Goal: Information Seeking & Learning: Check status

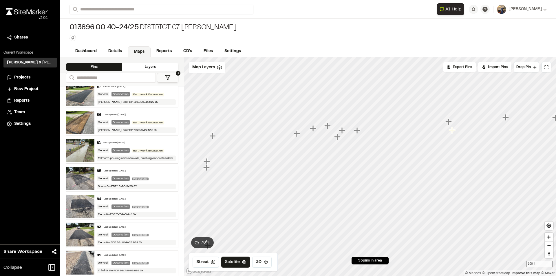
scroll to position [179, 0]
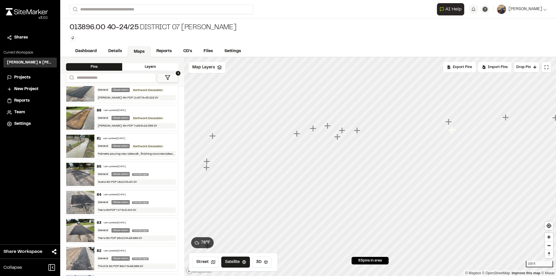
click at [115, 249] on div "Last updated [DATE]" at bounding box center [115, 250] width 22 height 3
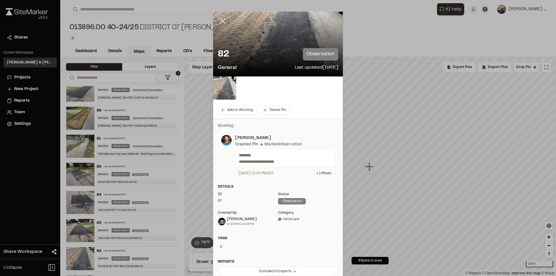
click at [222, 23] on line at bounding box center [222, 21] width 5 height 5
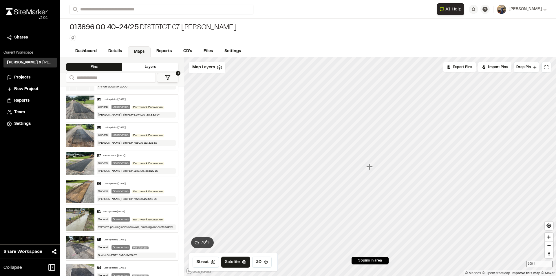
scroll to position [93, 0]
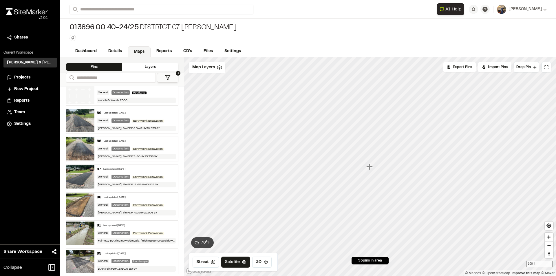
click at [130, 240] on div "Palmetto pouring new sidewalk , finishing concrete sidewalk and spraying curing…" at bounding box center [136, 241] width 79 height 6
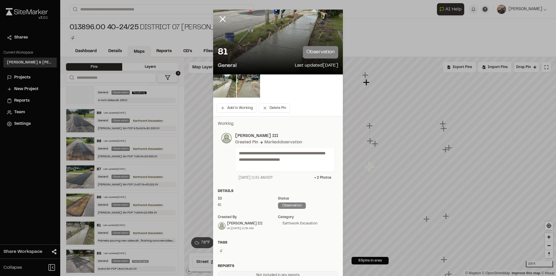
scroll to position [0, 0]
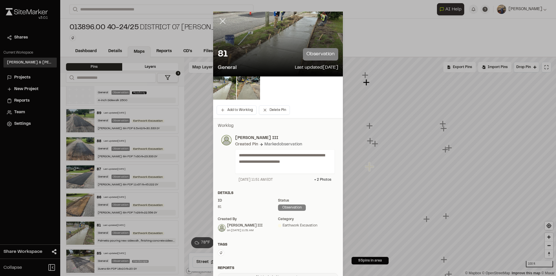
click at [220, 20] on line at bounding box center [222, 21] width 5 height 5
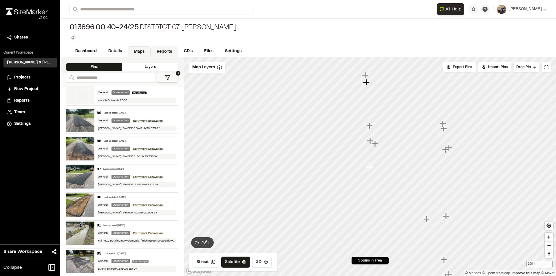
click at [166, 48] on link "Reports" at bounding box center [165, 51] width 28 height 11
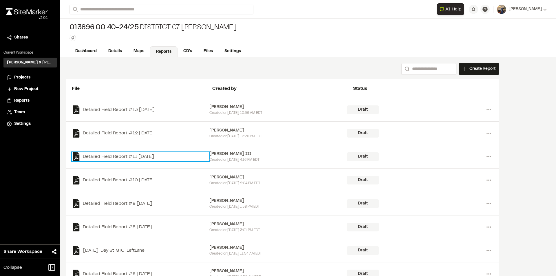
click at [151, 154] on link "Detailed Field Report #11 [DATE]" at bounding box center [141, 156] width 138 height 9
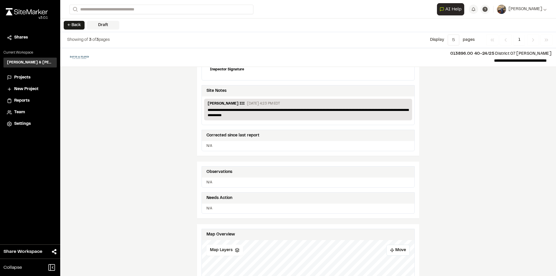
scroll to position [174, 0]
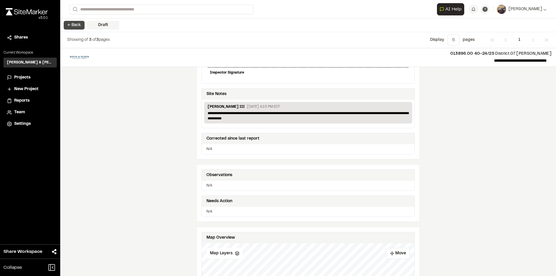
click at [77, 23] on button "← Back" at bounding box center [74, 25] width 21 height 9
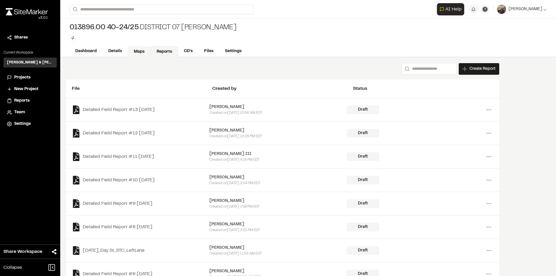
click at [142, 51] on link "Maps" at bounding box center [139, 51] width 23 height 11
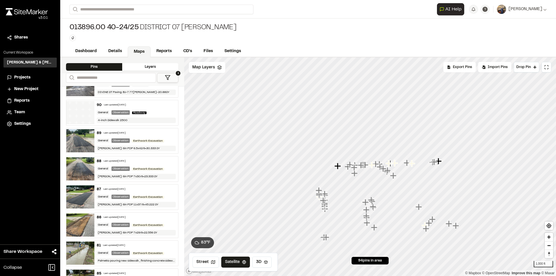
scroll to position [91, 0]
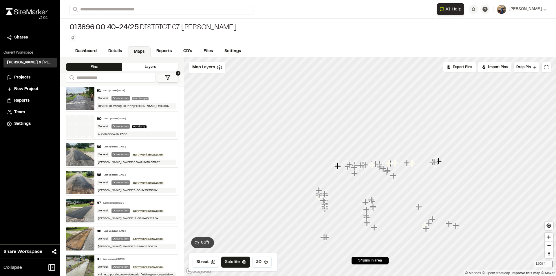
click at [108, 116] on div "90 Last updated [DATE]" at bounding box center [136, 118] width 79 height 5
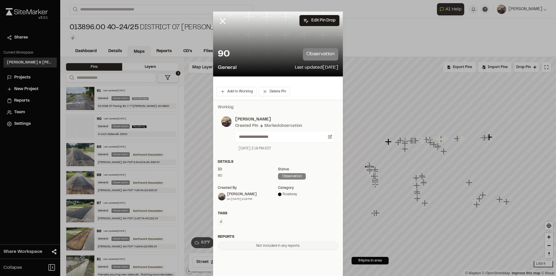
click at [220, 19] on line at bounding box center [222, 21] width 5 height 5
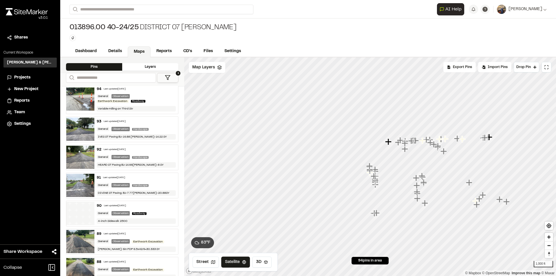
scroll to position [0, 0]
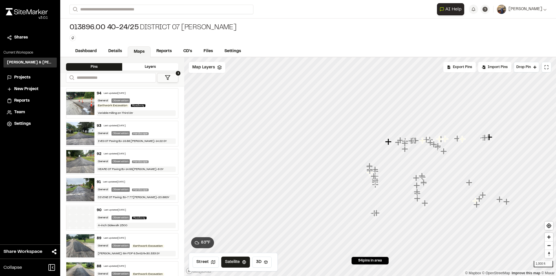
click at [143, 96] on div "94 Last updated [DATE] General Observation Earthwork Excavation Roadway Variabl…" at bounding box center [136, 104] width 84 height 30
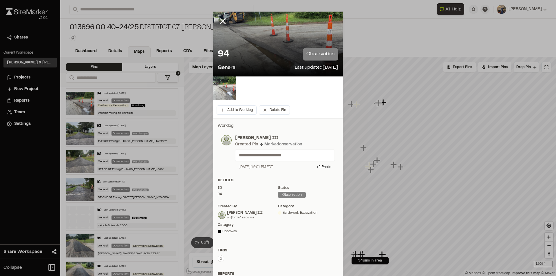
click at [223, 20] on icon at bounding box center [223, 21] width 10 height 10
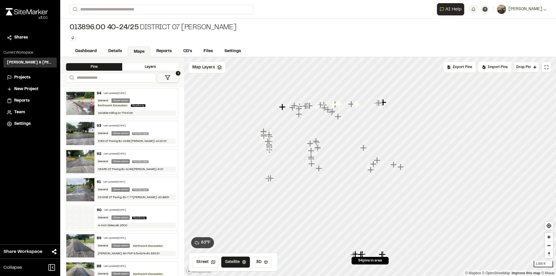
click at [85, 46] on div "Dashboard Details Maps Reports CD's Files Settings" at bounding box center [308, 52] width 496 height 12
click at [87, 51] on link "Dashboard" at bounding box center [86, 51] width 34 height 11
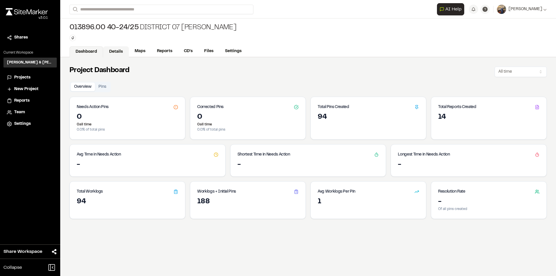
click at [117, 54] on link "Details" at bounding box center [116, 51] width 26 height 11
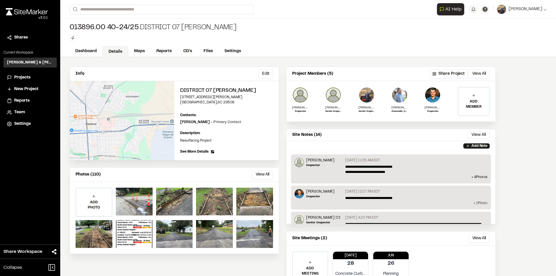
scroll to position [29, 0]
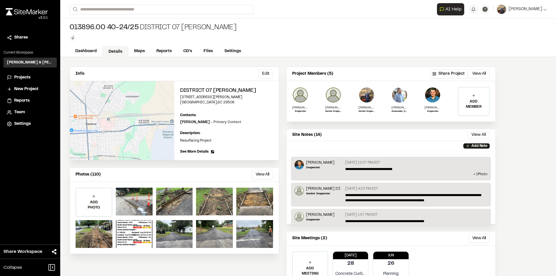
click at [370, 165] on p "[DATE] 12:27 PM EDT" at bounding box center [362, 162] width 35 height 5
click at [367, 169] on p "**********" at bounding box center [414, 168] width 139 height 5
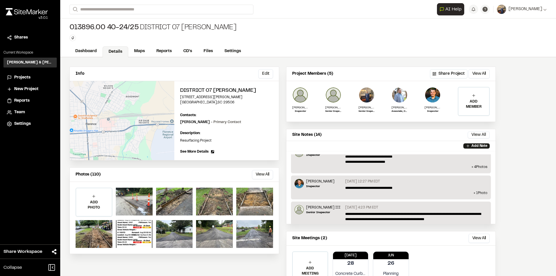
scroll to position [0, 0]
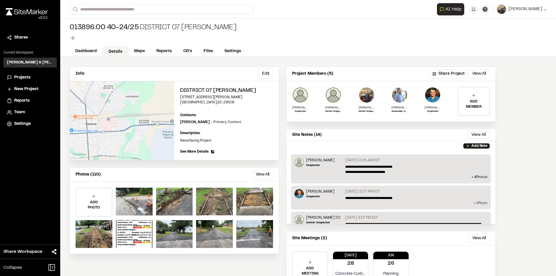
click at [476, 202] on p "+ 1 Photo" at bounding box center [390, 203] width 193 height 5
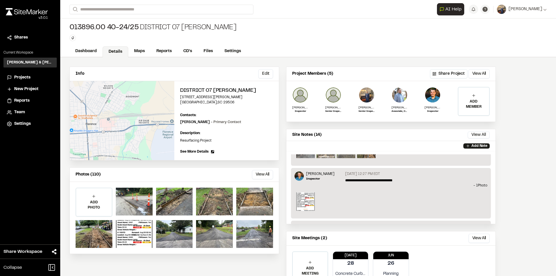
scroll to position [58, 0]
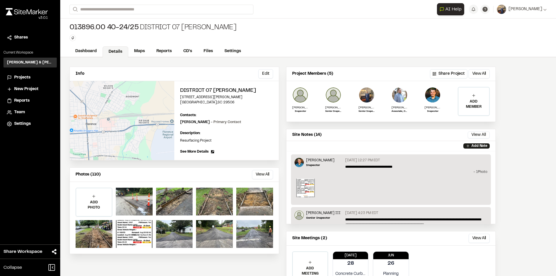
click at [477, 171] on p "- 1 Photo" at bounding box center [390, 171] width 193 height 5
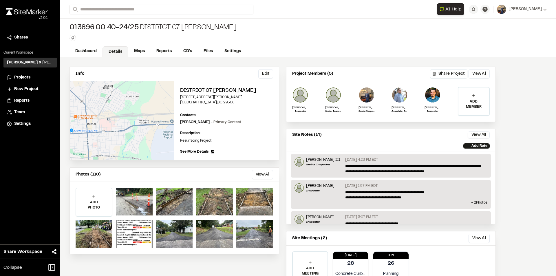
scroll to position [31, 0]
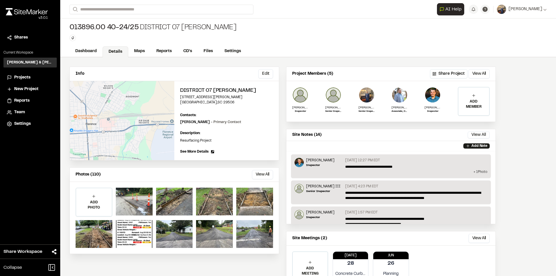
click at [477, 171] on p "+ 1 Photo" at bounding box center [390, 171] width 193 height 5
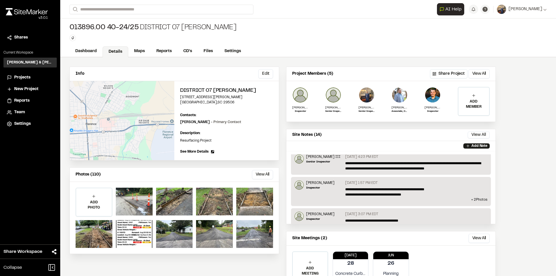
scroll to position [58, 0]
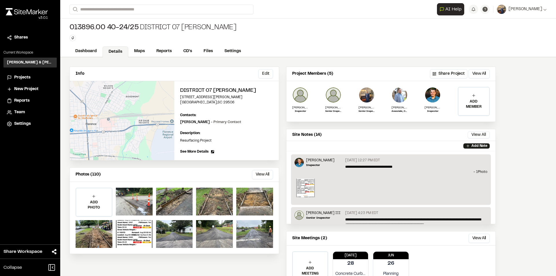
click at [306, 188] on img at bounding box center [305, 188] width 19 height 19
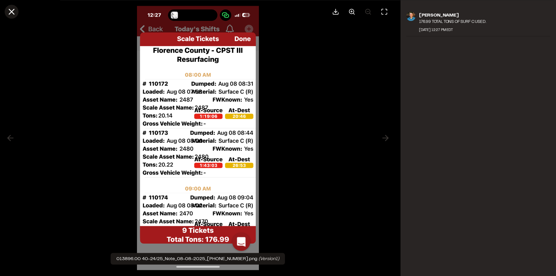
click at [14, 12] on icon at bounding box center [12, 12] width 10 height 10
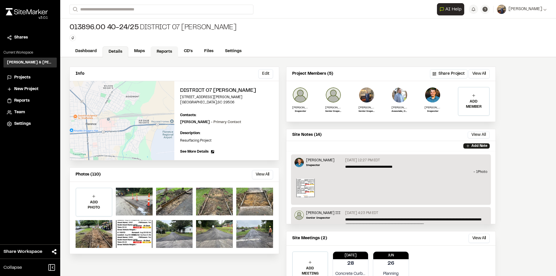
click at [164, 51] on link "Reports" at bounding box center [165, 51] width 28 height 11
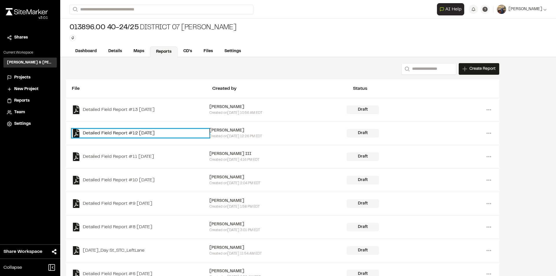
click at [133, 133] on link "Detailed Field Report #12 [DATE]" at bounding box center [141, 133] width 138 height 9
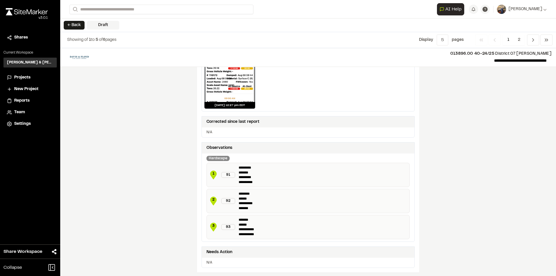
scroll to position [289, 0]
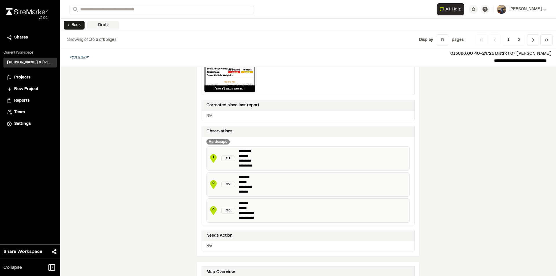
click at [76, 27] on button "← Back" at bounding box center [74, 25] width 21 height 9
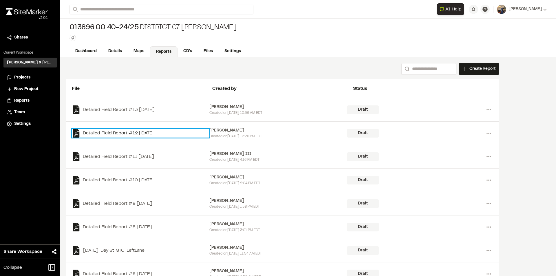
click at [134, 133] on link "Detailed Field Report #12 [DATE]" at bounding box center [141, 133] width 138 height 9
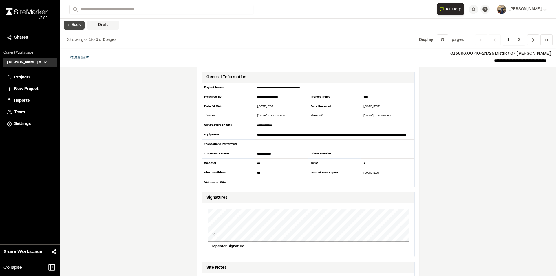
click at [69, 27] on button "← Back" at bounding box center [74, 25] width 21 height 9
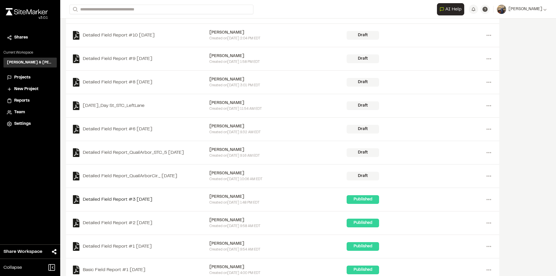
scroll to position [156, 0]
